Goal: Task Accomplishment & Management: Use online tool/utility

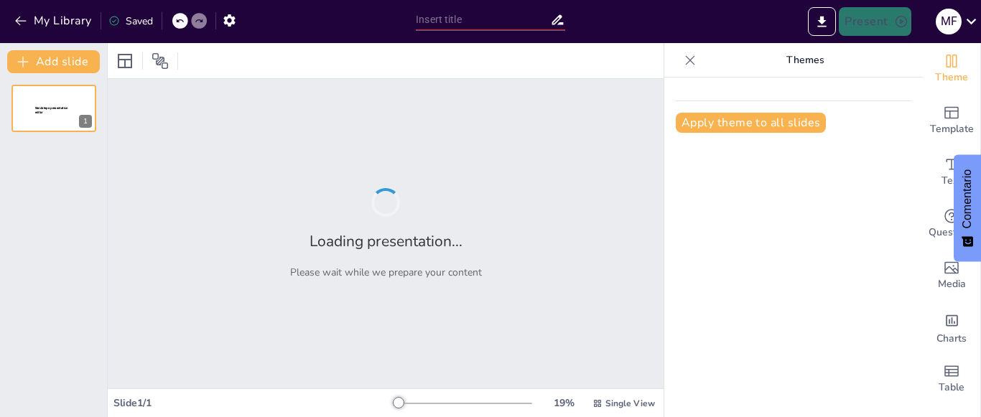
type input "New Sendsteps"
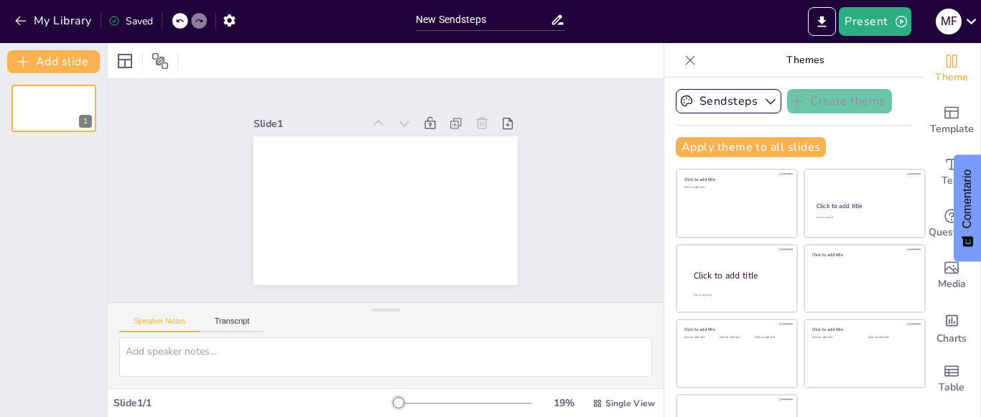
click at [121, 11] on div "Saved" at bounding box center [127, 20] width 52 height 26
click at [241, 22] on button "button" at bounding box center [229, 20] width 27 height 26
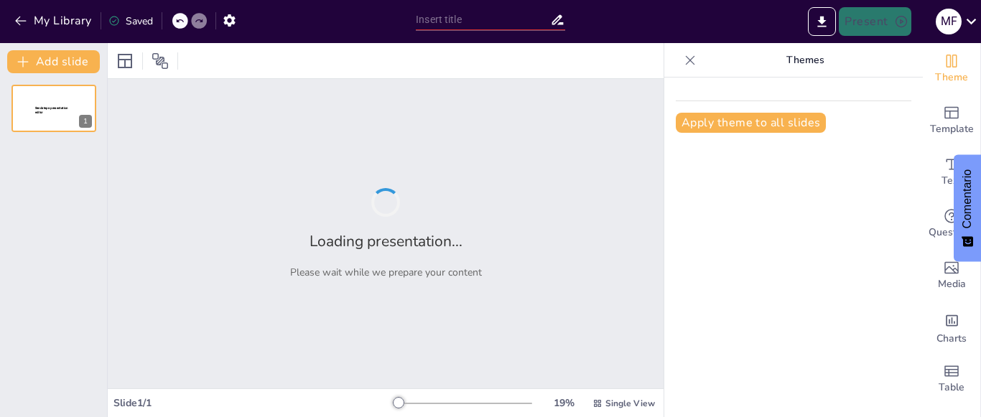
type input "New Sendsteps"
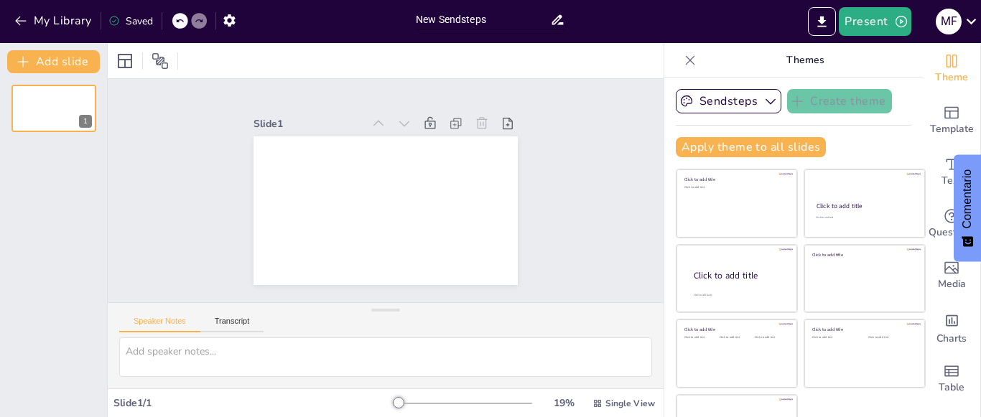
click at [500, 20] on input "New Sendsteps" at bounding box center [483, 19] width 134 height 21
click at [555, 23] on icon at bounding box center [556, 20] width 11 height 10
click at [553, 17] on icon at bounding box center [557, 19] width 15 height 15
click at [465, 9] on input "New Sendsteps" at bounding box center [483, 19] width 134 height 21
click at [233, 19] on icon "button" at bounding box center [228, 20] width 11 height 12
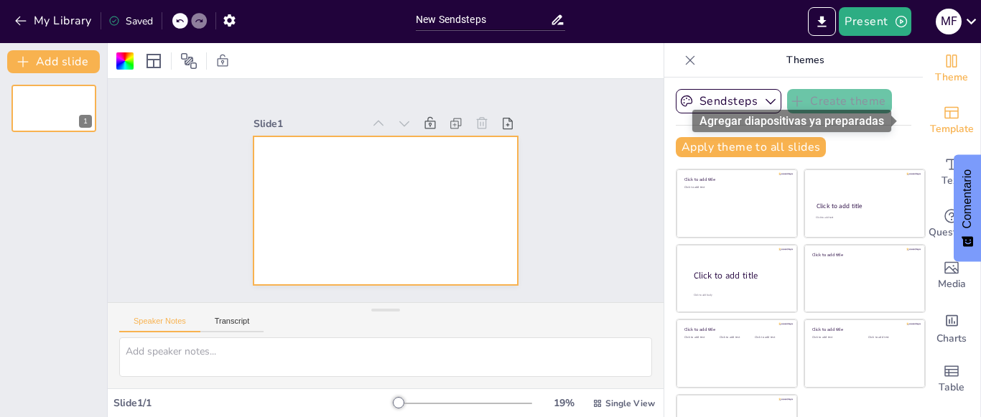
click at [943, 116] on icon "Add ready made slides" at bounding box center [951, 112] width 17 height 17
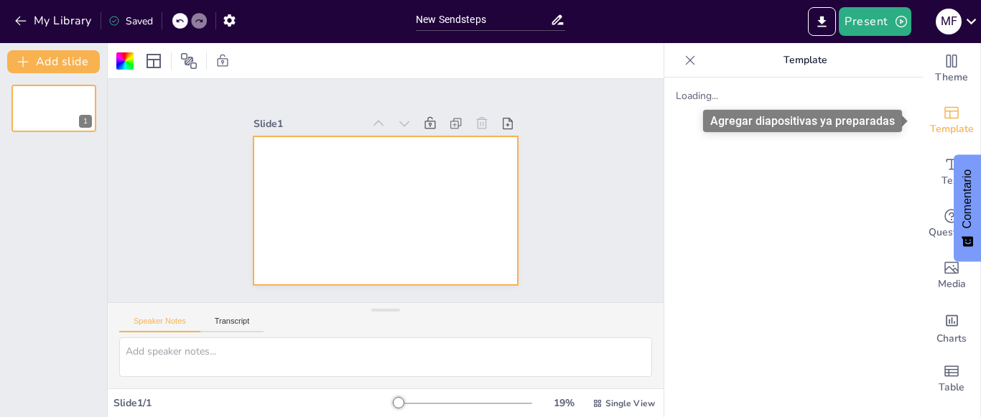
click at [931, 116] on div "Template" at bounding box center [951, 121] width 57 height 52
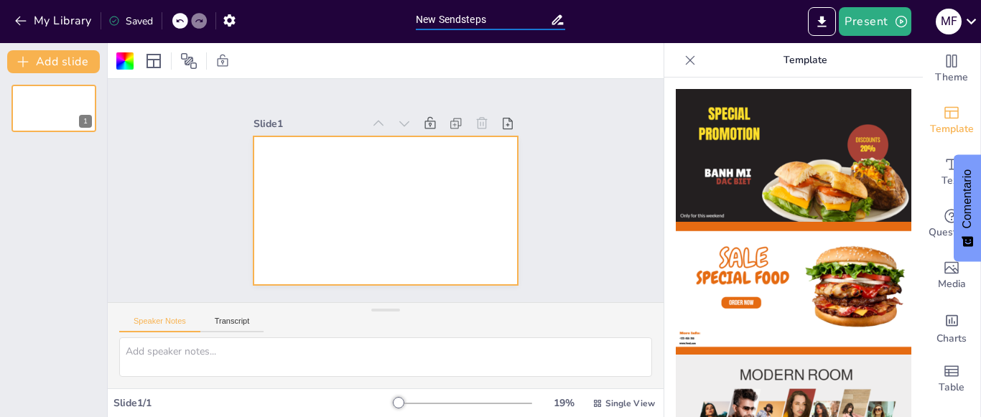
click at [447, 13] on input "New Sendsteps" at bounding box center [483, 19] width 134 height 21
drag, startPoint x: 511, startPoint y: 25, endPoint x: 403, endPoint y: 22, distance: 107.7
click at [403, 22] on div "My Library Saved New Svideoendsteps Present M F" at bounding box center [490, 21] width 981 height 43
type input "video"
click at [939, 129] on span "Template" at bounding box center [952, 129] width 44 height 16
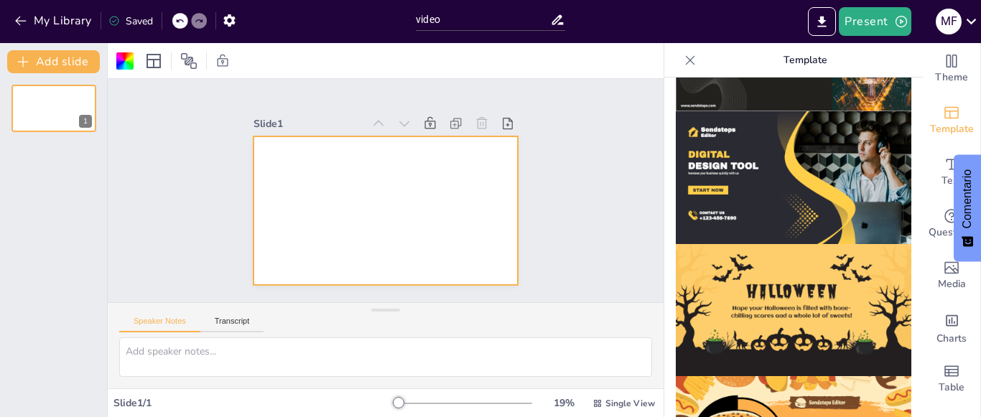
scroll to position [1412, 0]
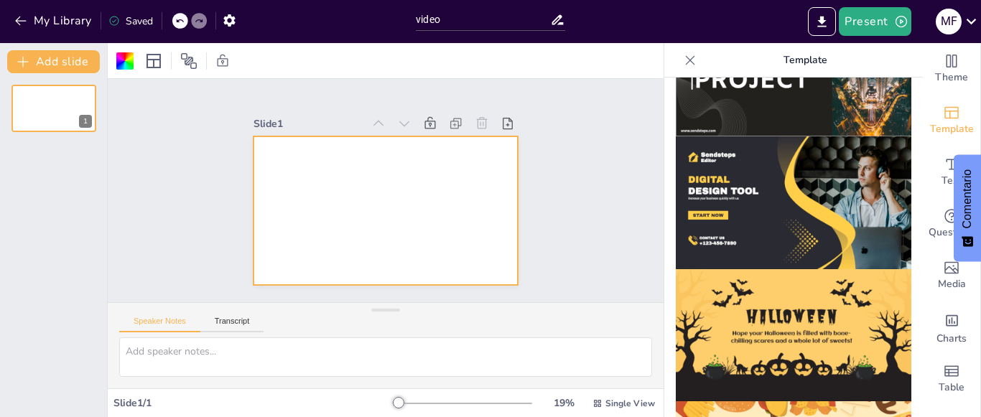
click at [561, 25] on icon at bounding box center [557, 19] width 15 height 15
click at [131, 20] on div "Saved" at bounding box center [130, 21] width 45 height 14
